Goal: Task Accomplishment & Management: Manage account settings

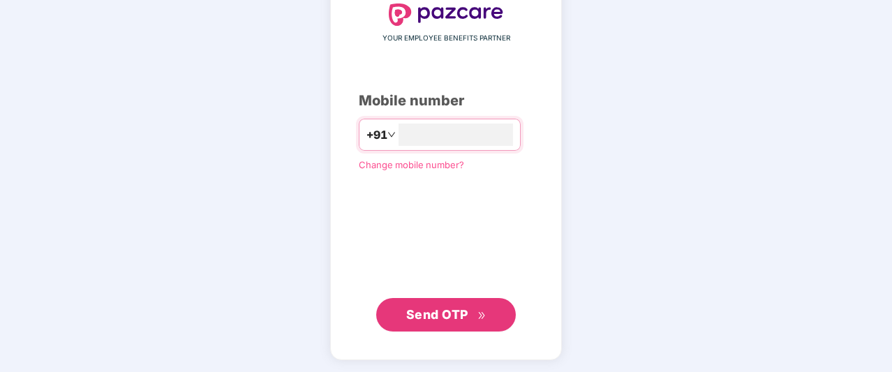
type input "**********"
click at [445, 320] on span "Send OTP" at bounding box center [437, 314] width 62 height 15
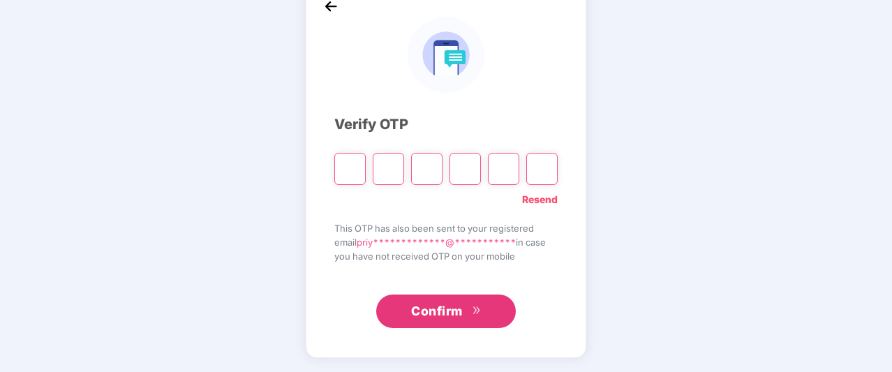
scroll to position [82, 0]
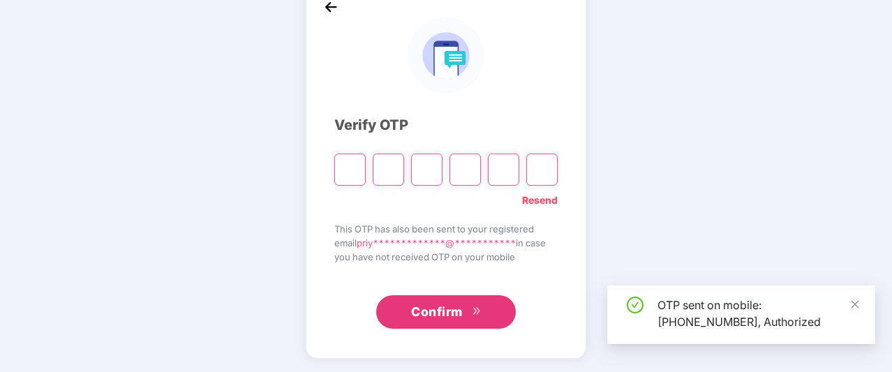
type input "*"
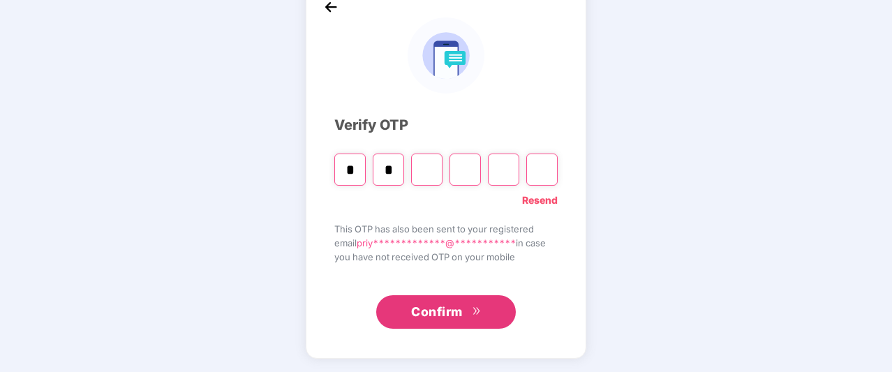
type input "*"
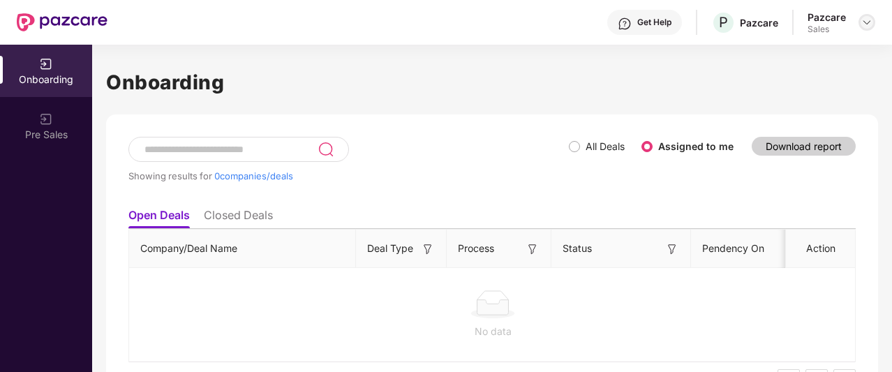
click at [869, 24] on img at bounding box center [867, 22] width 11 height 11
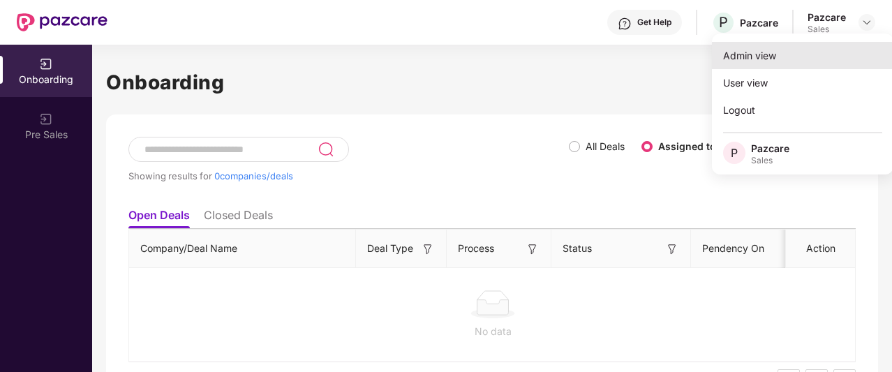
click at [758, 54] on div "Admin view" at bounding box center [803, 55] width 182 height 27
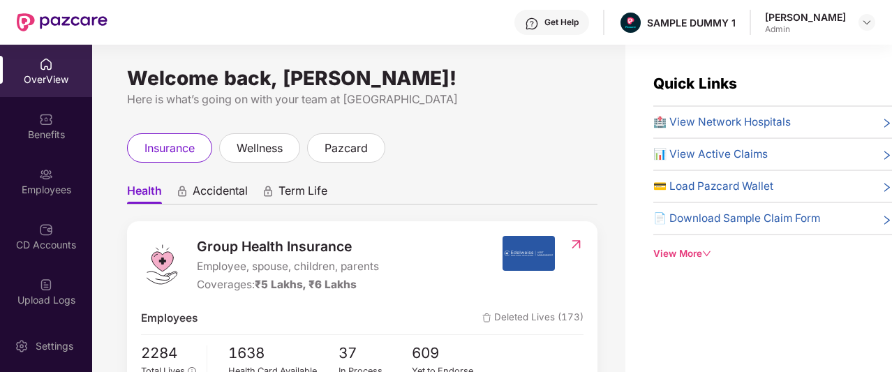
click at [517, 23] on div "Get Help" at bounding box center [552, 22] width 75 height 25
click at [364, 196] on ul "Health Accidental Term Life" at bounding box center [362, 191] width 471 height 28
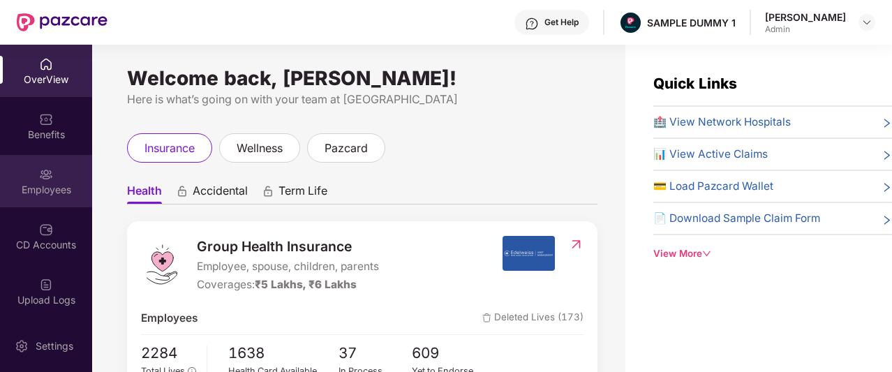
click at [52, 170] on div "Employees" at bounding box center [46, 181] width 92 height 52
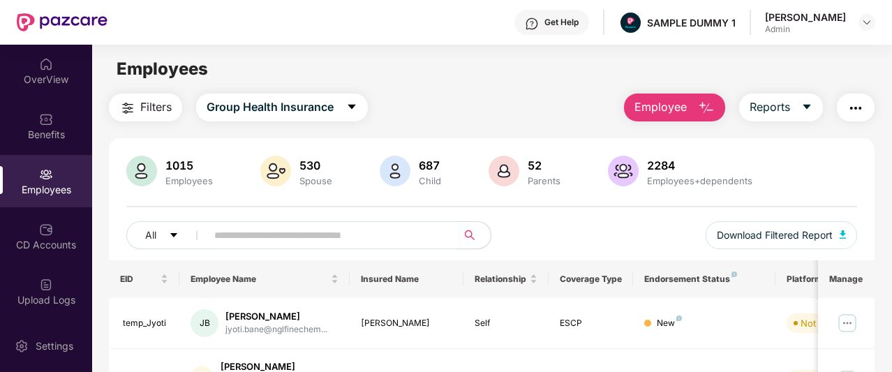
click at [668, 103] on span "Employee" at bounding box center [661, 106] width 52 height 17
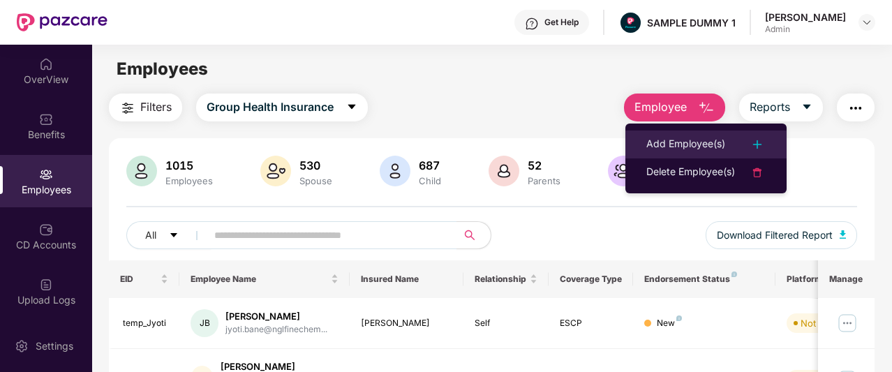
click at [673, 139] on div "Add Employee(s)" at bounding box center [686, 144] width 79 height 17
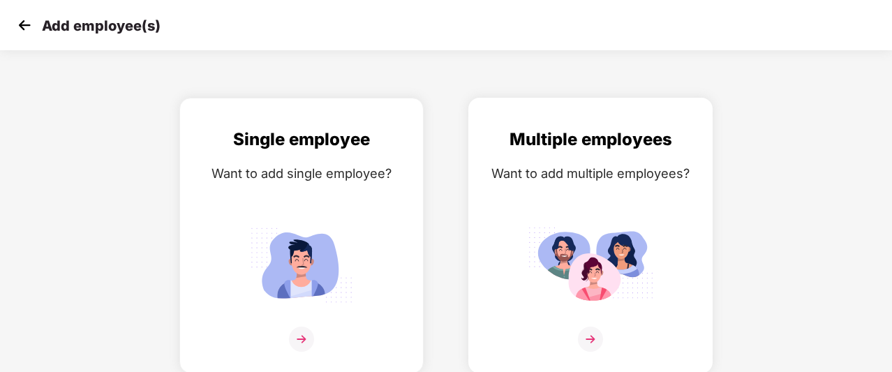
click at [615, 239] on img at bounding box center [591, 264] width 126 height 87
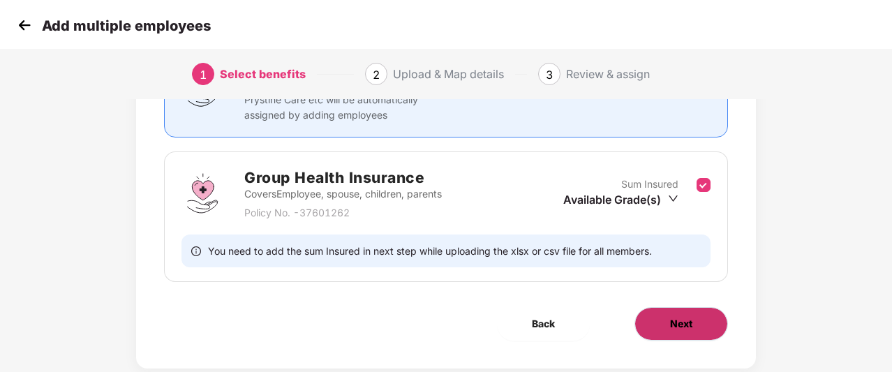
scroll to position [186, 0]
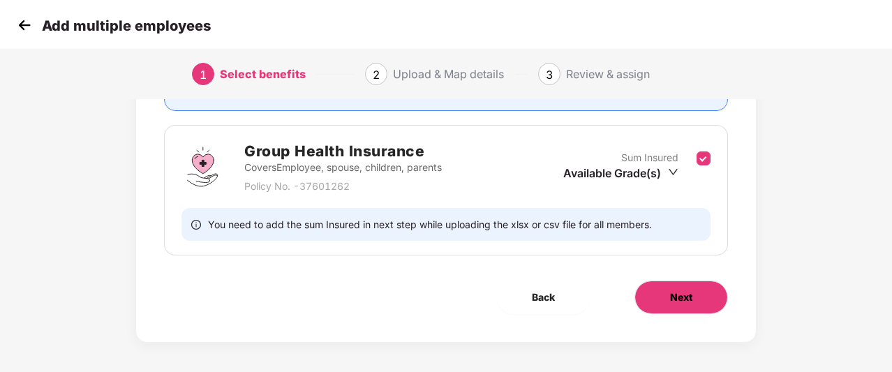
click at [682, 307] on button "Next" at bounding box center [682, 298] width 94 height 34
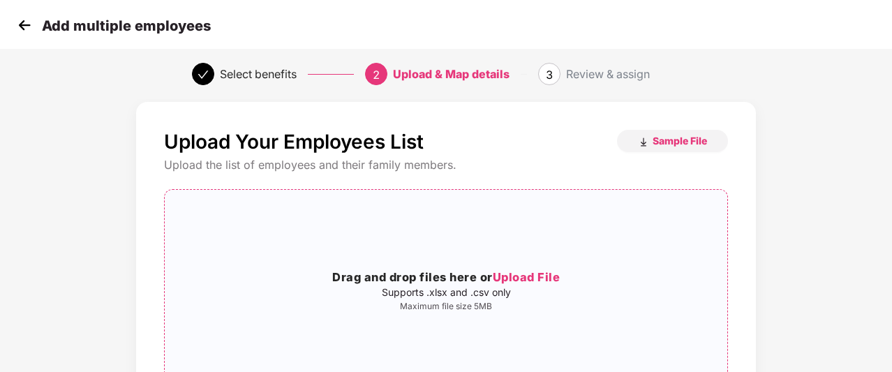
scroll to position [50, 1]
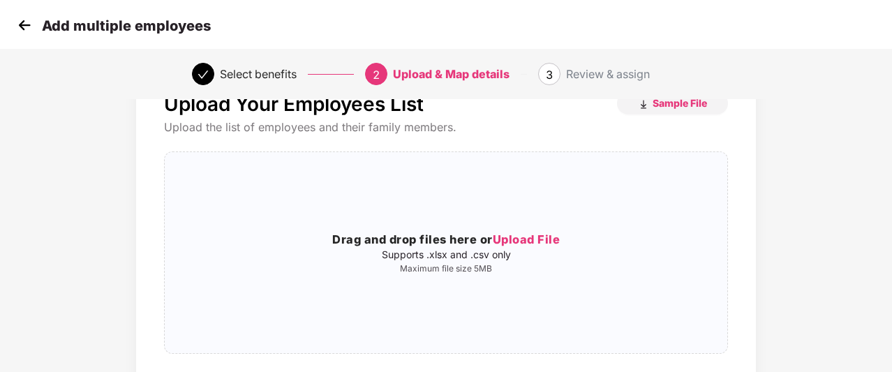
click at [20, 22] on img at bounding box center [24, 25] width 21 height 21
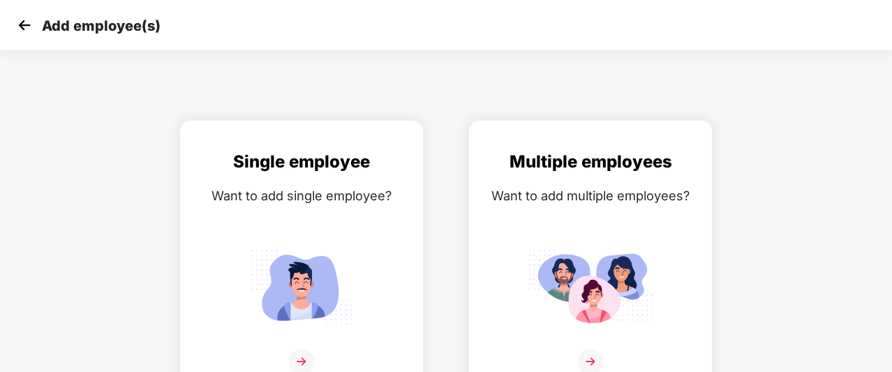
click at [29, 24] on img at bounding box center [24, 25] width 21 height 21
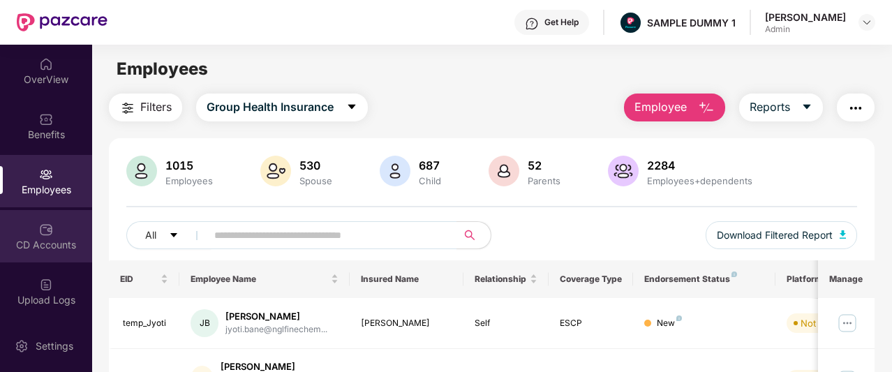
click at [56, 230] on div "CD Accounts" at bounding box center [46, 236] width 92 height 52
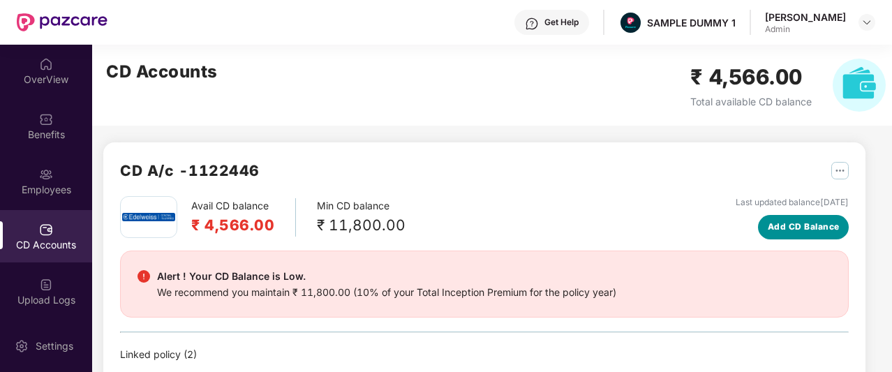
click at [827, 228] on span "Add CD Balance" at bounding box center [804, 227] width 72 height 13
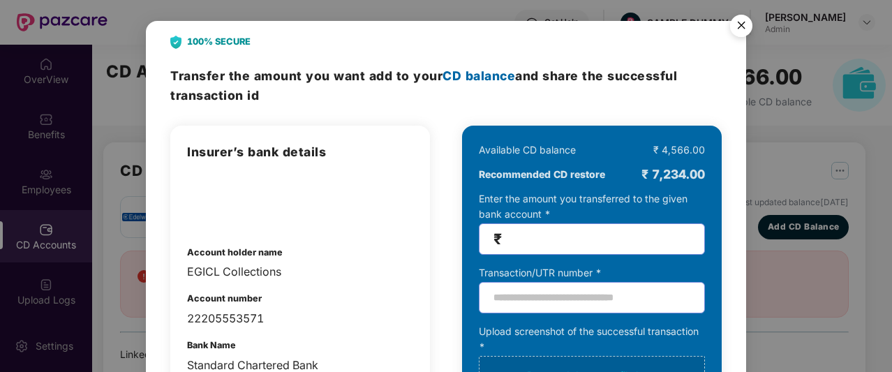
click at [746, 26] on img "Close" at bounding box center [741, 27] width 39 height 39
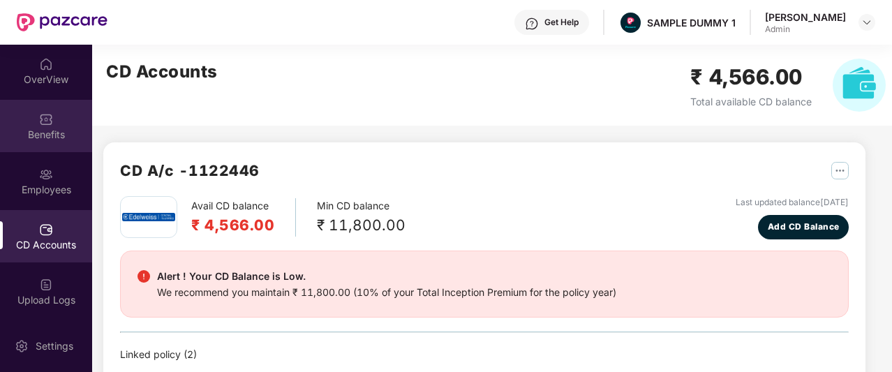
click at [57, 139] on div "Benefits" at bounding box center [46, 135] width 92 height 14
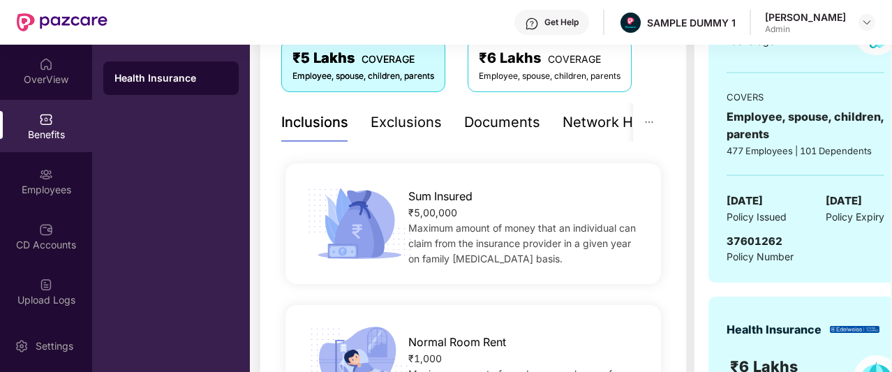
scroll to position [258, 0]
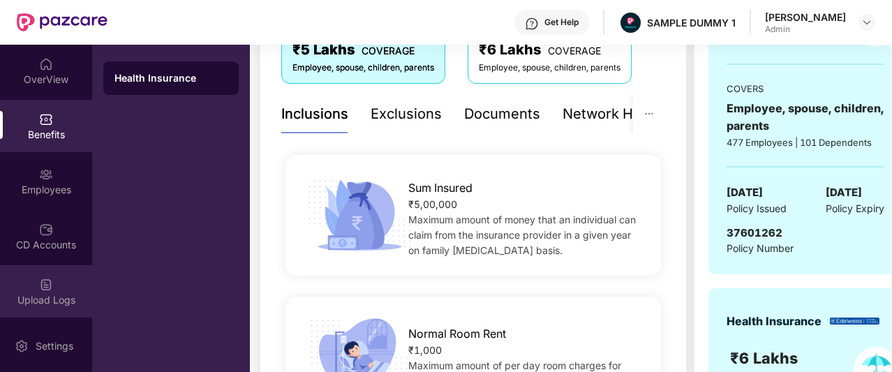
click at [34, 292] on div "Upload Logs" at bounding box center [46, 291] width 92 height 52
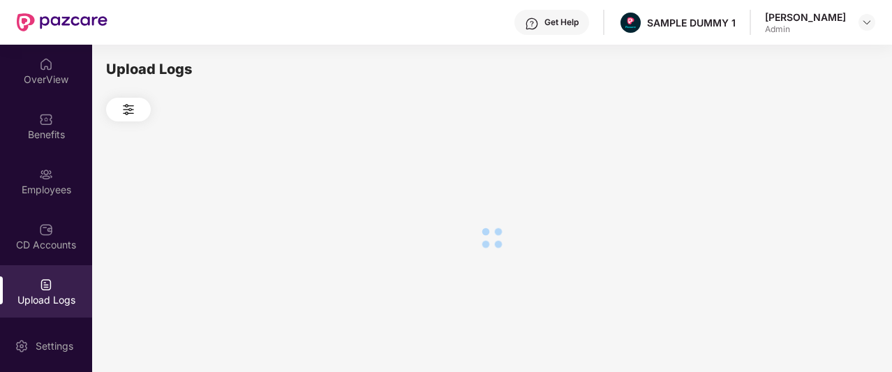
scroll to position [148, 0]
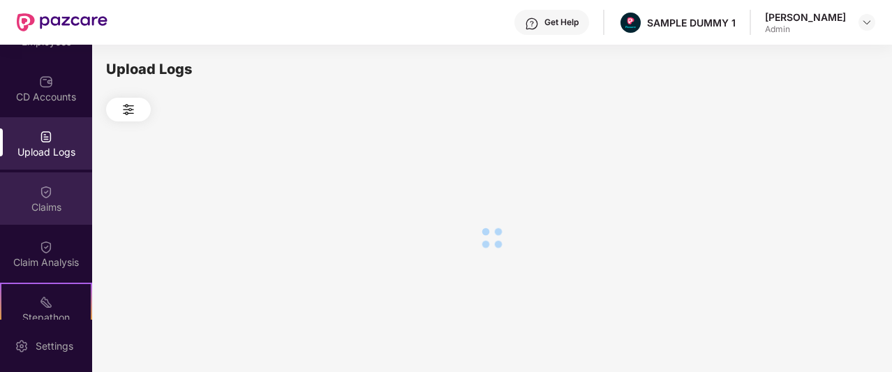
click at [53, 212] on div "Claims" at bounding box center [46, 207] width 92 height 14
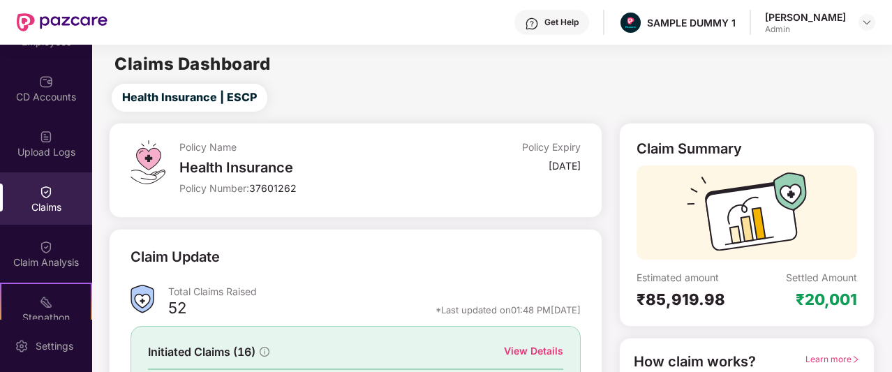
scroll to position [173, 0]
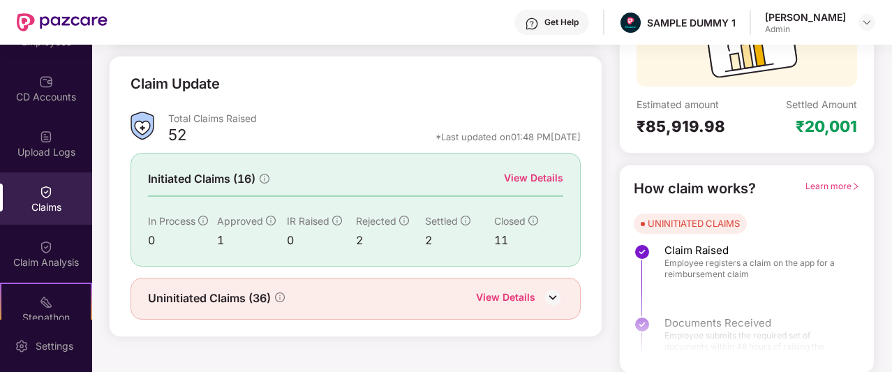
click at [521, 182] on div "View Details" at bounding box center [533, 177] width 59 height 15
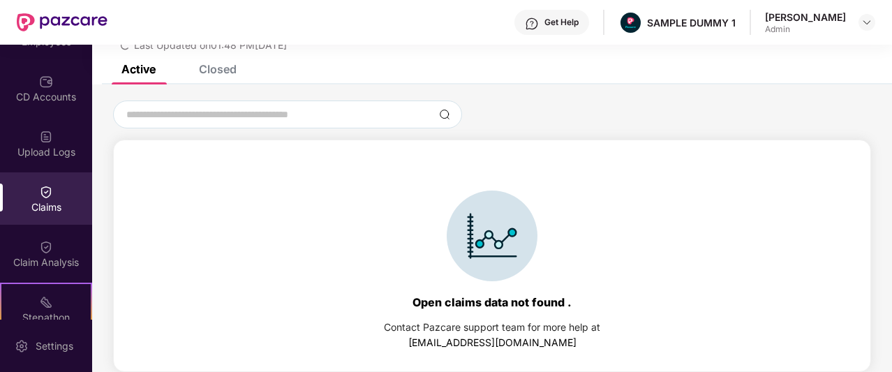
scroll to position [60, 0]
click at [220, 66] on div "Closed" at bounding box center [218, 69] width 38 height 14
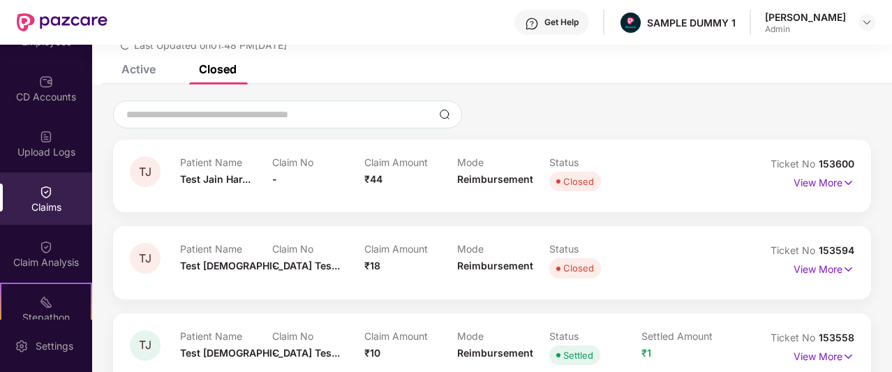
scroll to position [176, 0]
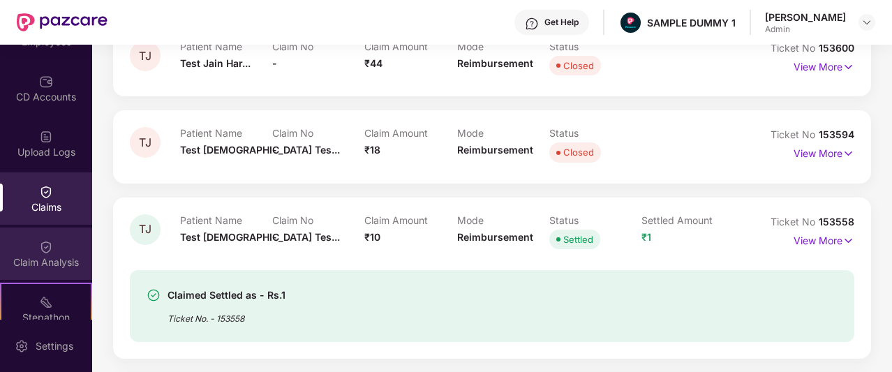
click at [78, 244] on div "Claim Analysis" at bounding box center [46, 254] width 92 height 52
